Goal: Task Accomplishment & Management: Manage account settings

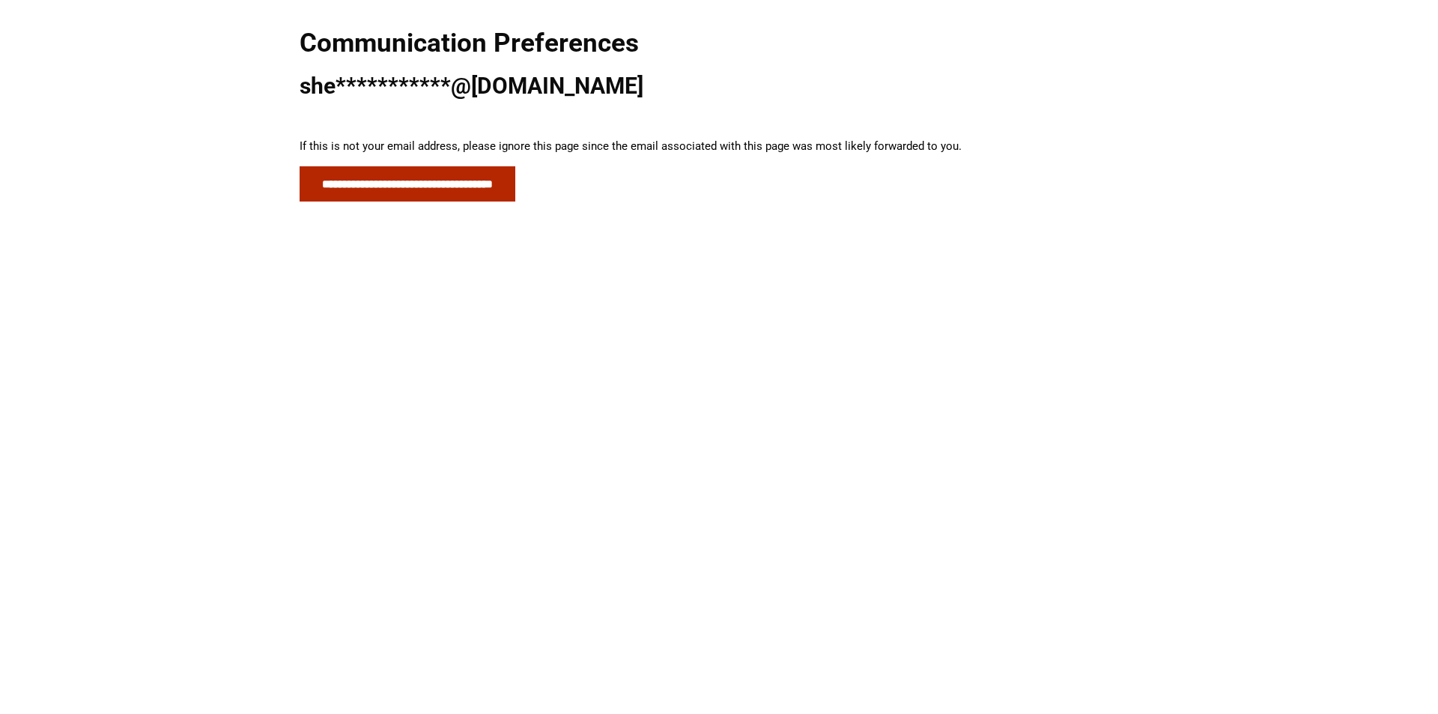
click at [417, 174] on input "**********" at bounding box center [408, 183] width 216 height 35
click at [471, 183] on input "**********" at bounding box center [408, 183] width 216 height 35
